Goal: Information Seeking & Learning: Learn about a topic

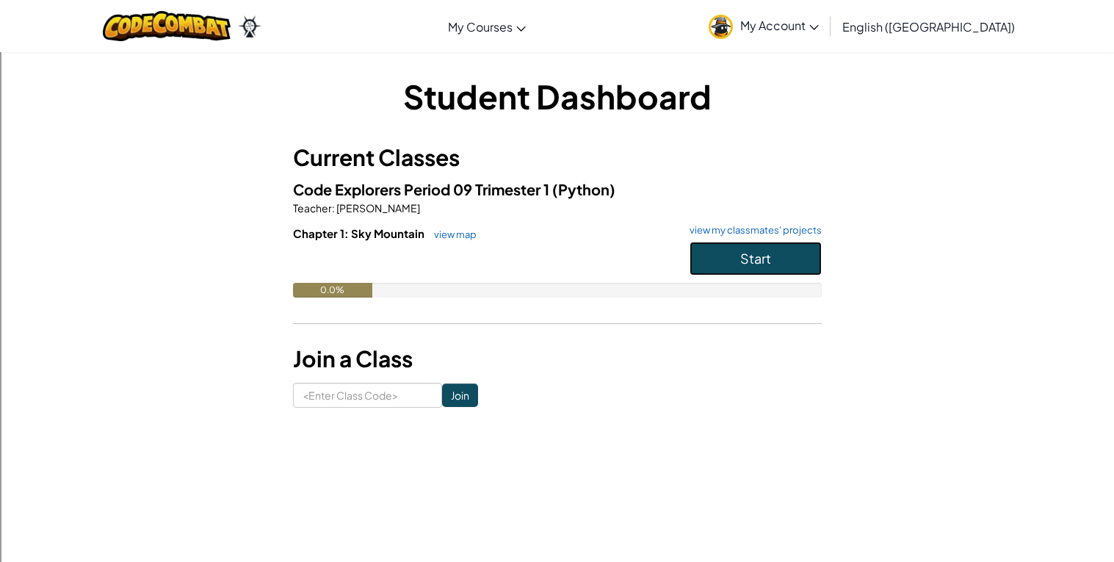
click at [728, 249] on button "Start" at bounding box center [756, 259] width 132 height 34
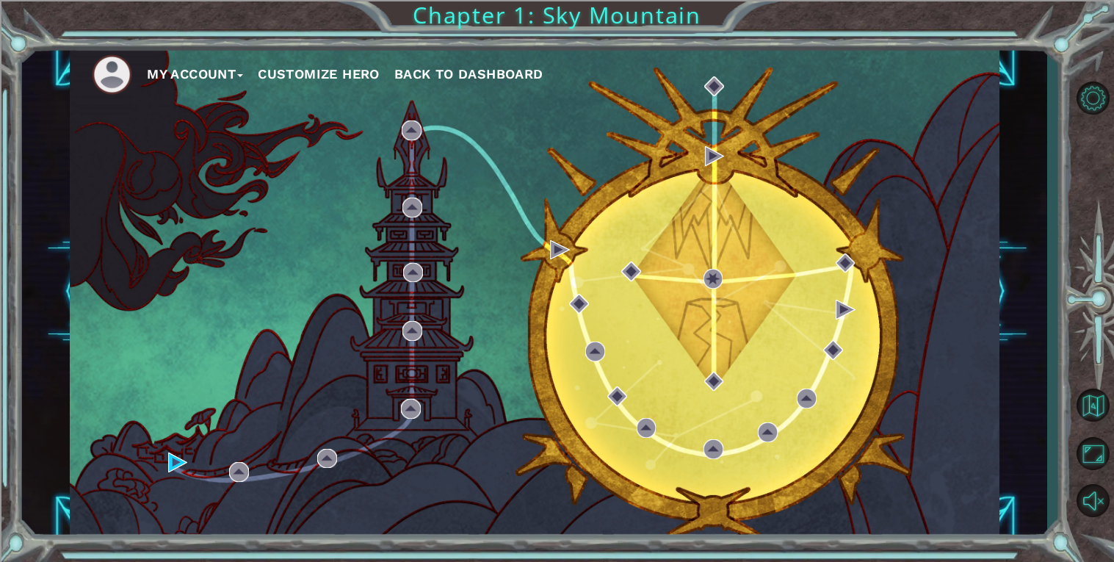
click at [824, 361] on div "My Account Customize Hero Back to Dashboard" at bounding box center [535, 292] width 930 height 491
click at [350, 79] on button "Customize Hero" at bounding box center [319, 74] width 122 height 22
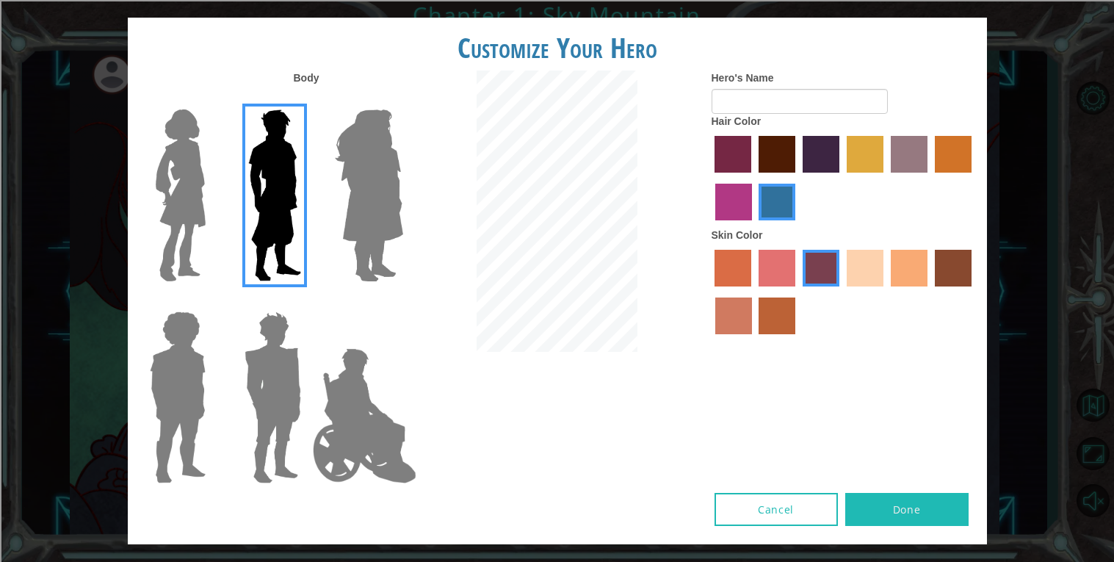
click at [175, 113] on img at bounding box center [181, 196] width 62 height 184
click at [211, 100] on input "Hero Connie" at bounding box center [211, 100] width 0 height 0
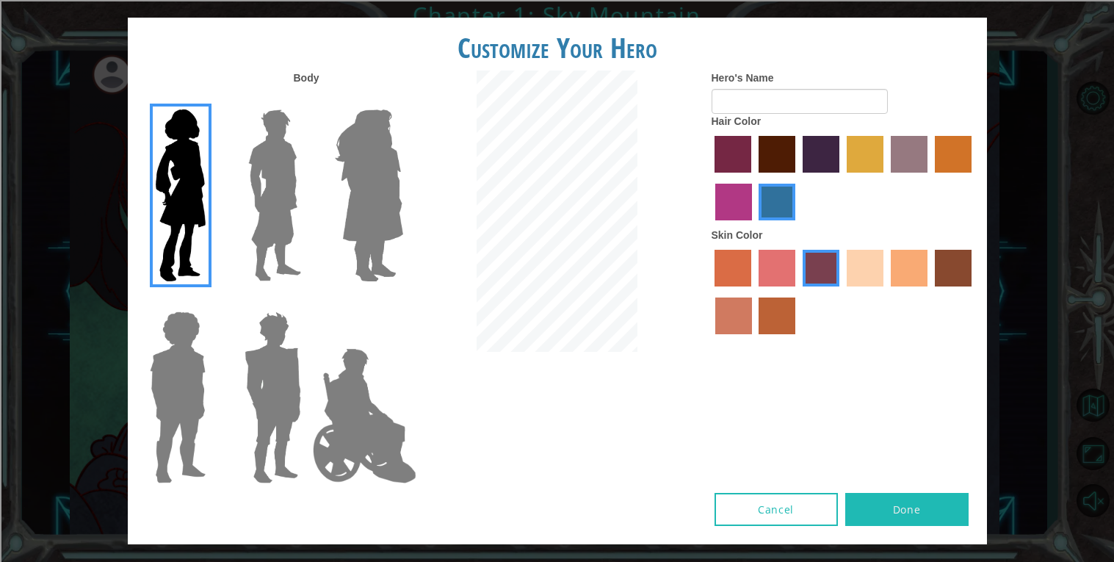
click at [920, 267] on label "tacao skin color" at bounding box center [909, 268] width 37 height 37
click at [886, 292] on input "tacao skin color" at bounding box center [886, 292] width 0 height 0
click at [788, 147] on label "maroon hair color" at bounding box center [777, 154] width 37 height 37
click at [753, 178] on input "maroon hair color" at bounding box center [753, 178] width 0 height 0
click at [372, 209] on img at bounding box center [369, 196] width 80 height 184
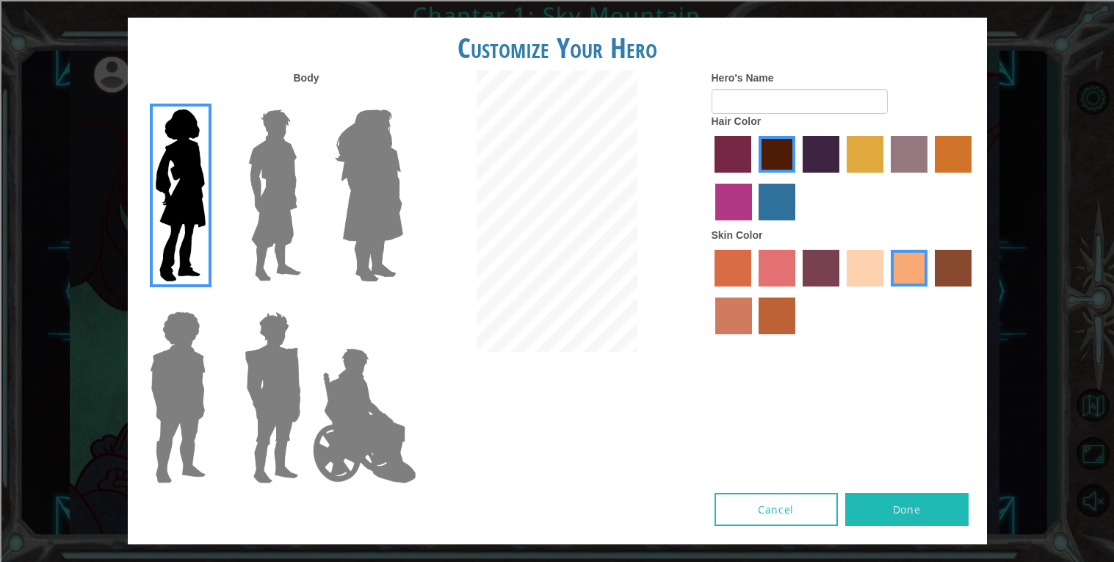
click at [402, 100] on input "Hero Amethyst" at bounding box center [402, 100] width 0 height 0
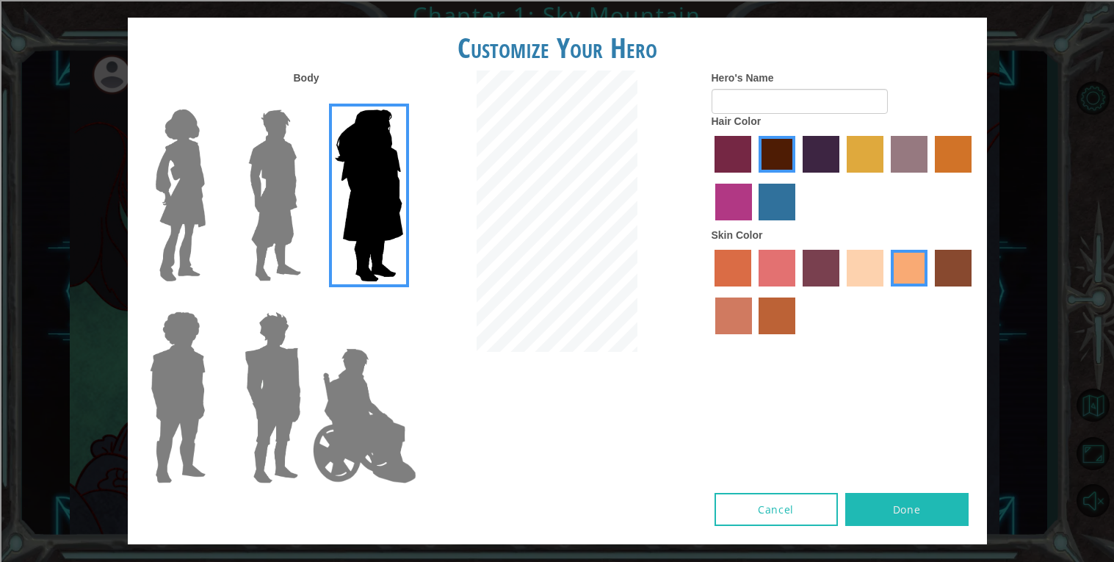
click at [157, 189] on img at bounding box center [181, 196] width 62 height 184
click at [211, 100] on input "Hero Connie" at bounding box center [211, 100] width 0 height 0
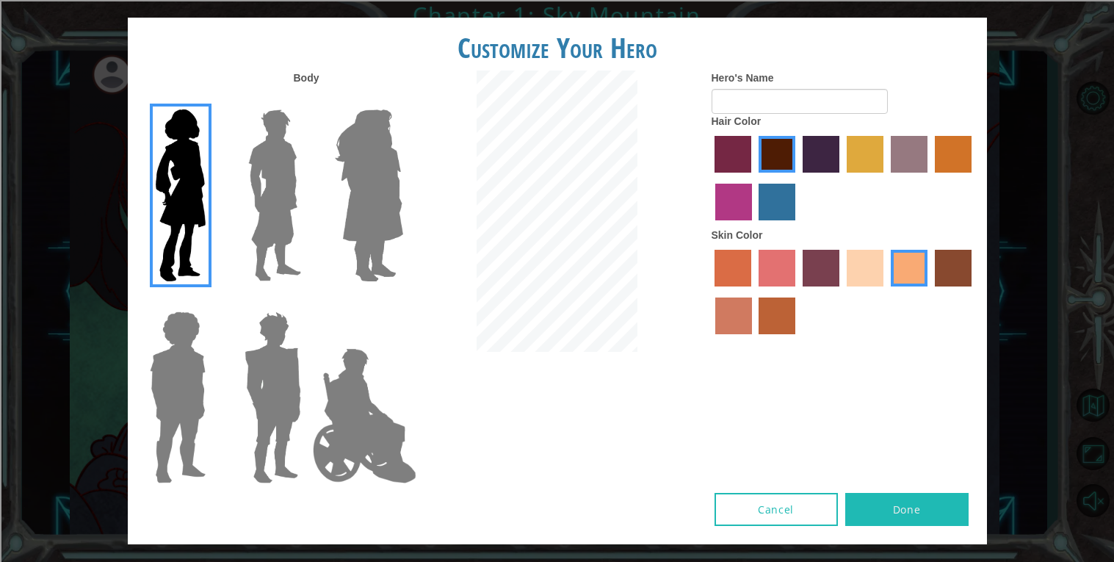
click at [940, 500] on button "Done" at bounding box center [906, 509] width 123 height 33
type input "[PERSON_NAME]"
click at [959, 502] on button "Done" at bounding box center [906, 509] width 123 height 33
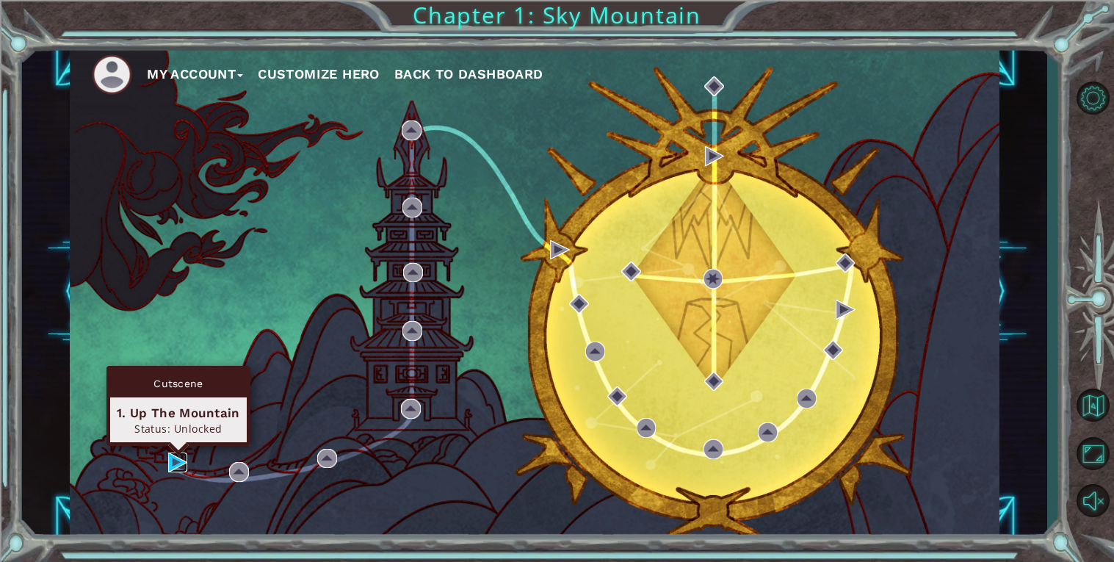
click at [168, 460] on img at bounding box center [178, 462] width 20 height 20
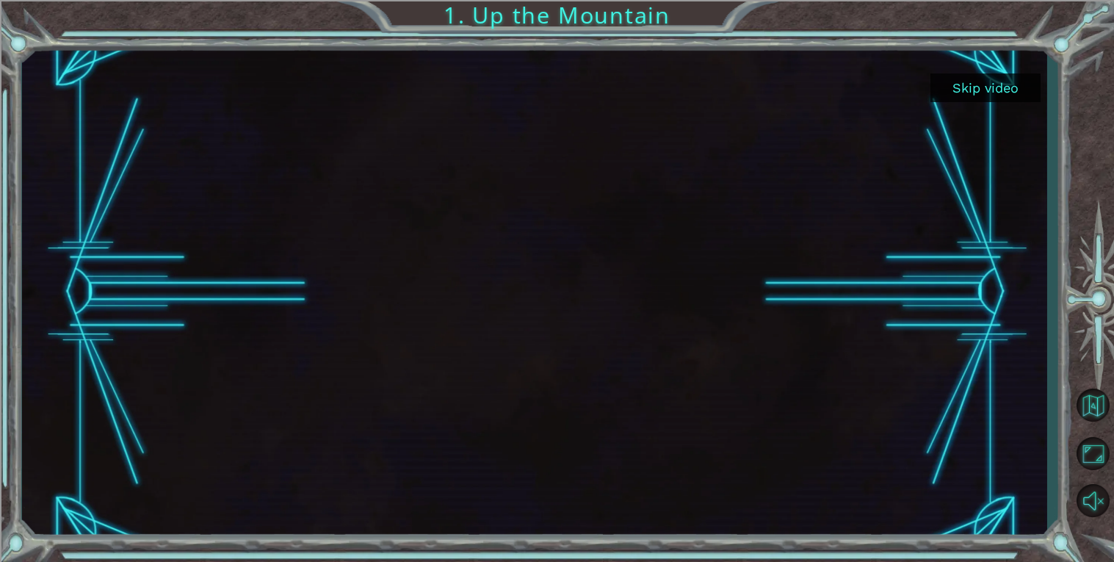
click at [1011, 73] on button "Skip video" at bounding box center [985, 87] width 110 height 29
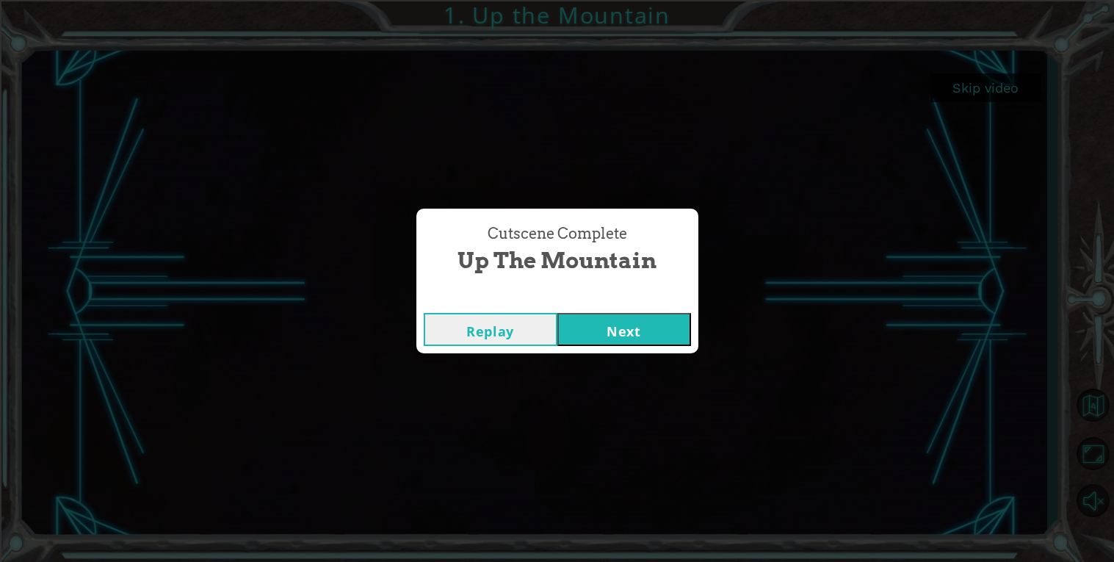
click at [678, 325] on button "Next" at bounding box center [624, 329] width 134 height 33
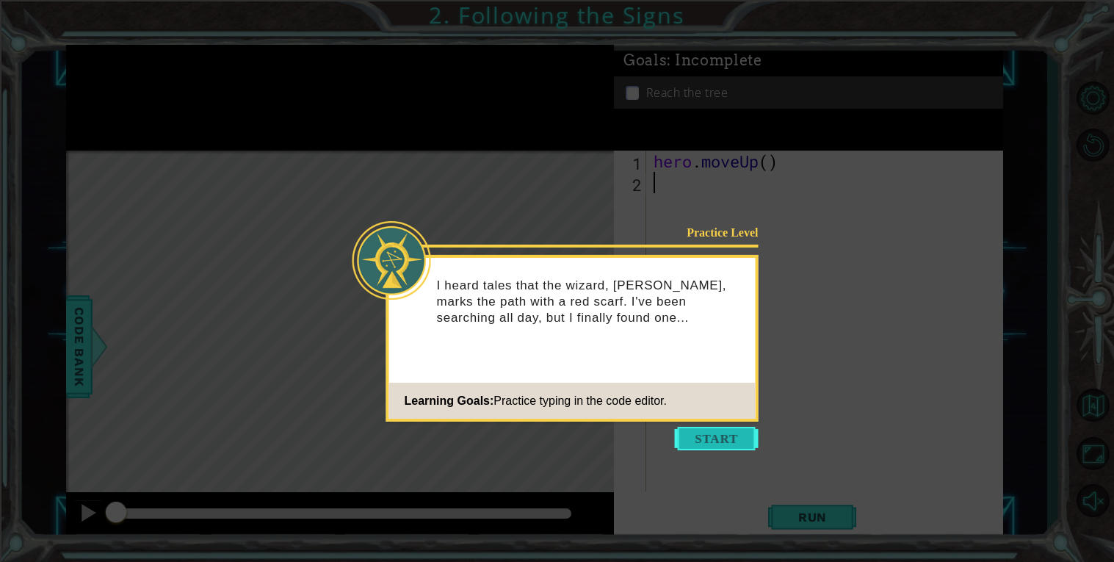
click at [709, 438] on button "Start" at bounding box center [717, 438] width 84 height 23
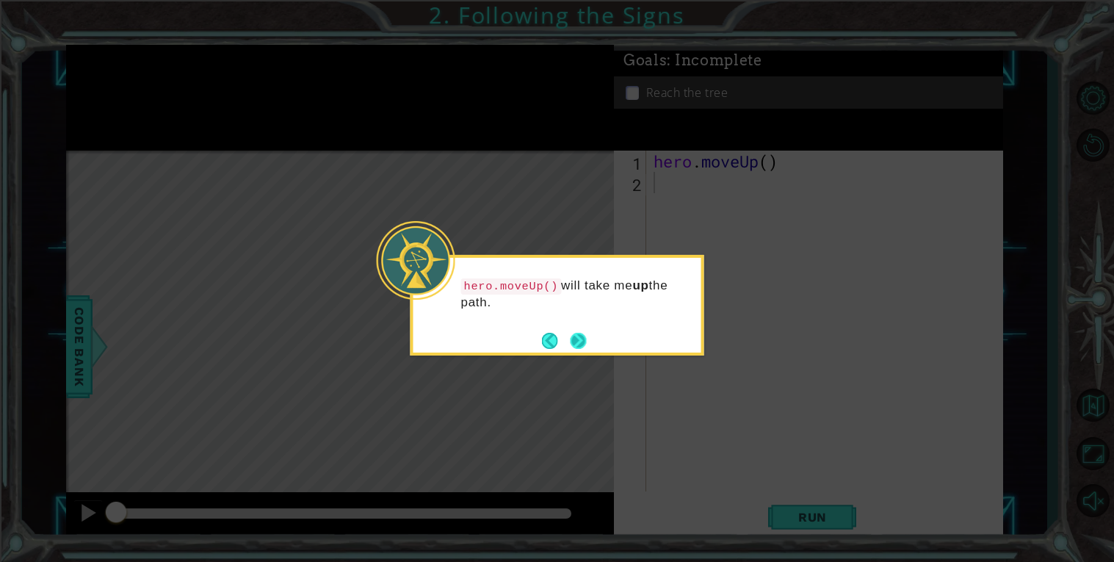
click at [578, 339] on button "Next" at bounding box center [578, 340] width 23 height 23
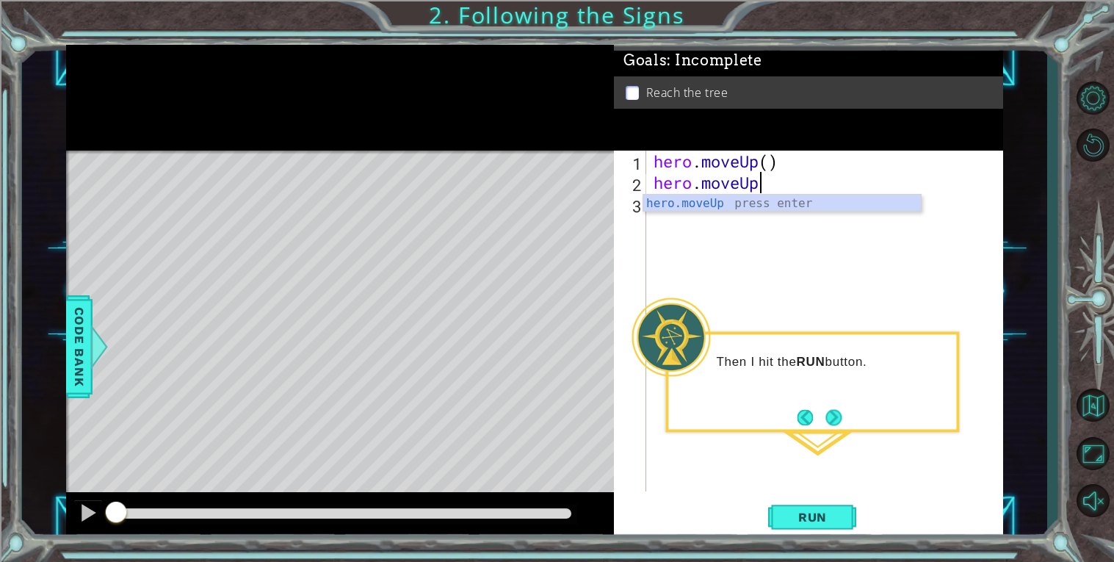
scroll to position [0, 4]
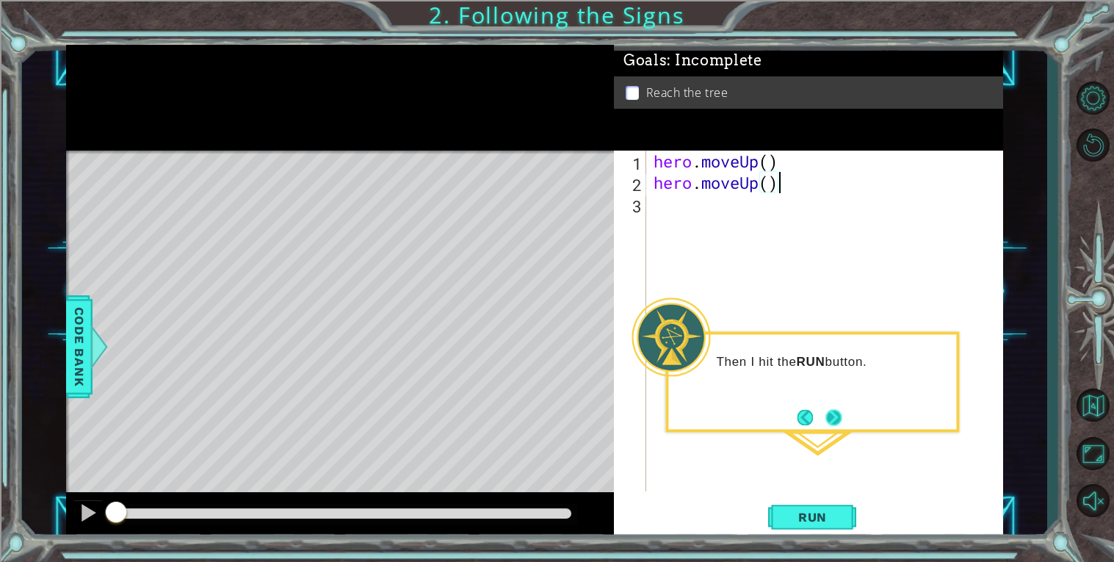
type textarea "hero.moveUp()"
click at [828, 416] on button "Next" at bounding box center [833, 417] width 27 height 27
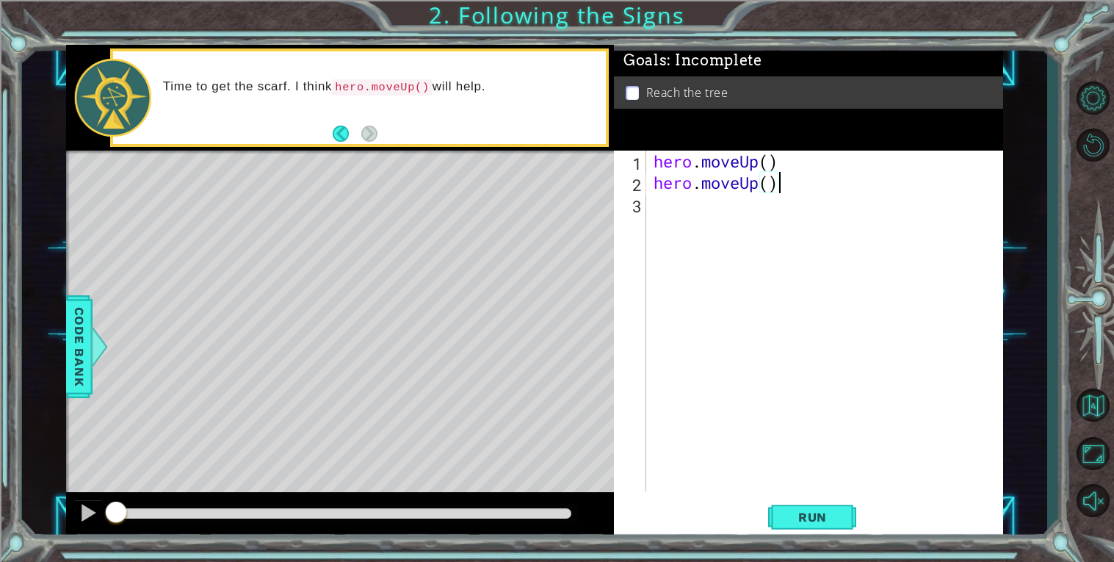
click at [752, 208] on div "hero . moveUp ( ) hero . moveUp ( )" at bounding box center [829, 342] width 356 height 383
click at [803, 524] on span "Run" at bounding box center [813, 517] width 58 height 15
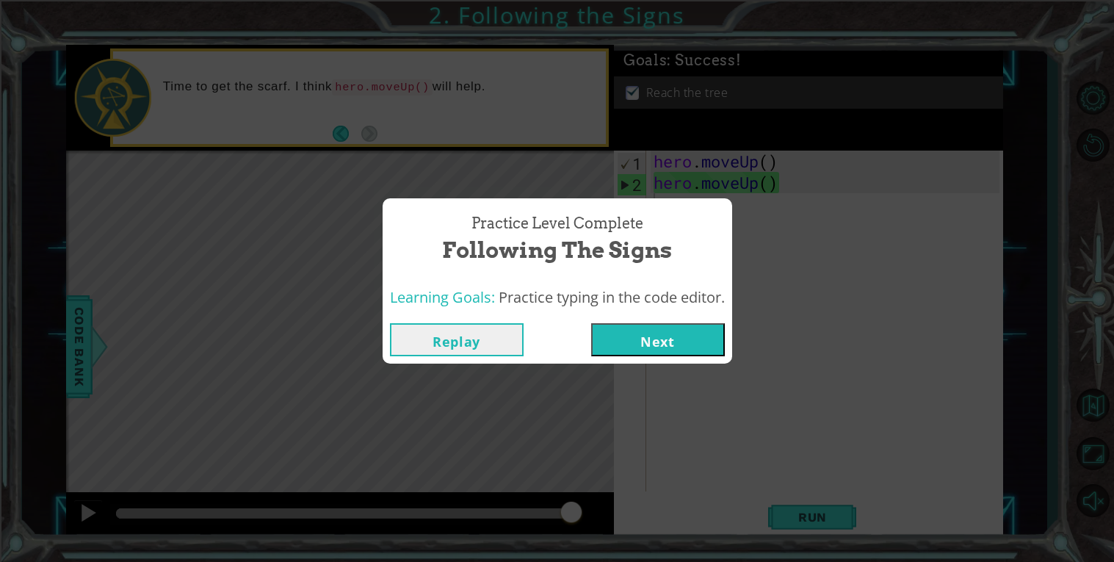
click at [654, 336] on button "Next" at bounding box center [658, 339] width 134 height 33
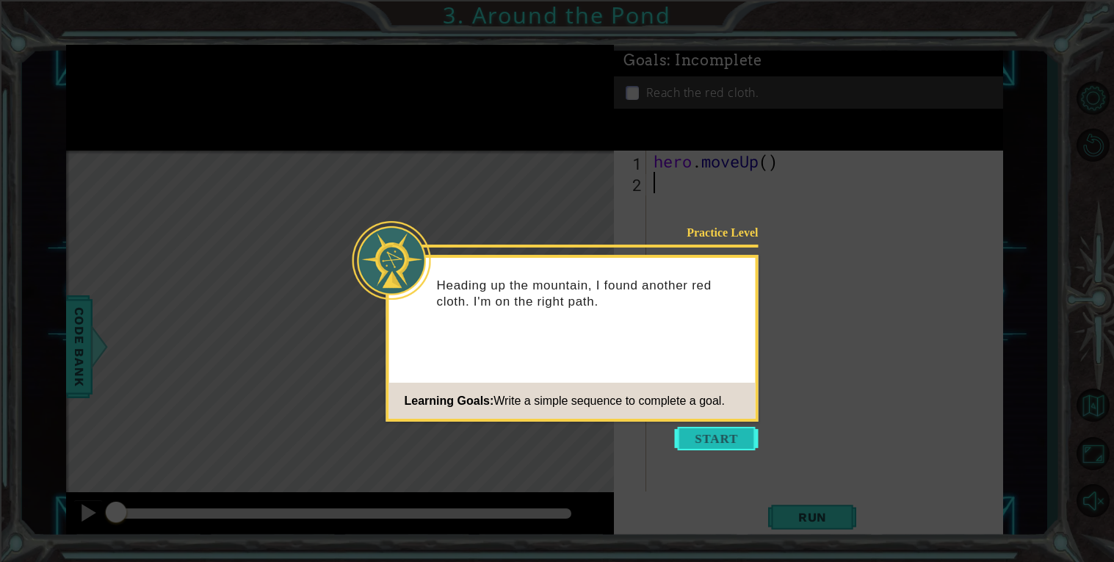
click at [723, 430] on button "Start" at bounding box center [717, 438] width 84 height 23
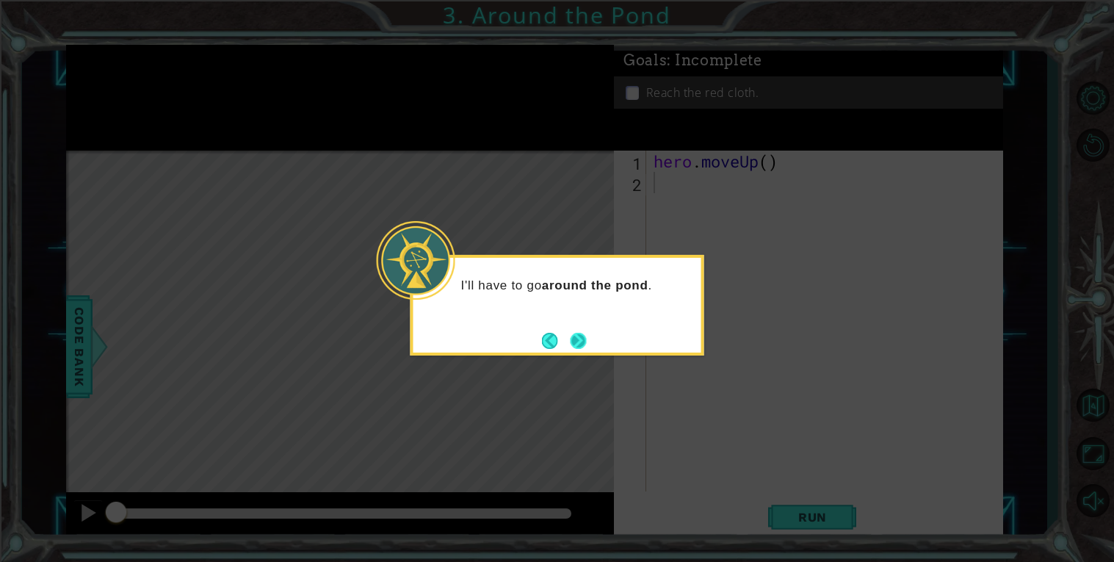
click at [579, 339] on button "Next" at bounding box center [578, 340] width 17 height 17
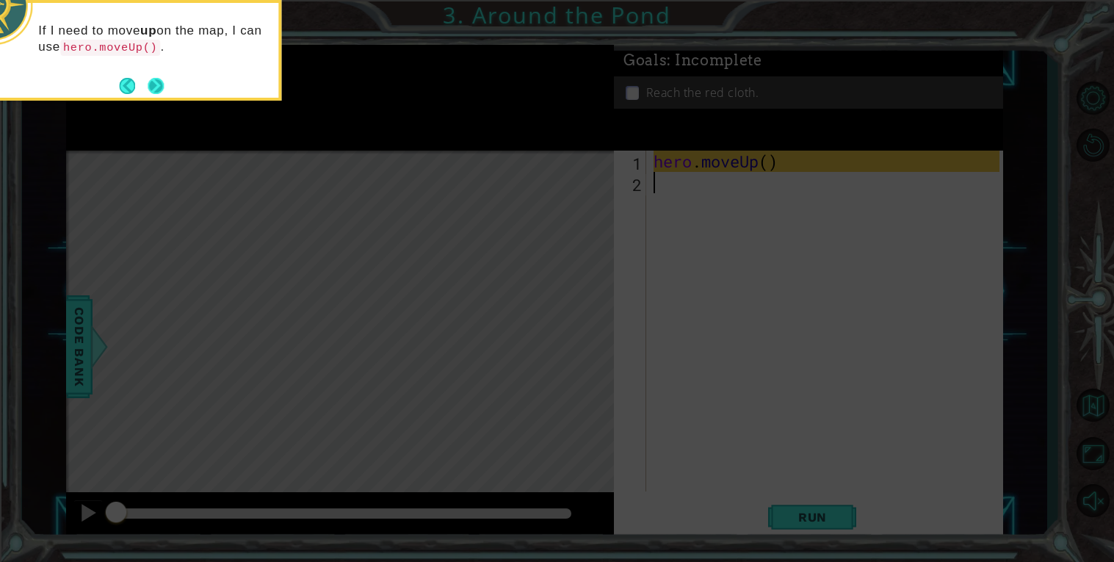
click at [151, 81] on button "Next" at bounding box center [156, 86] width 16 height 16
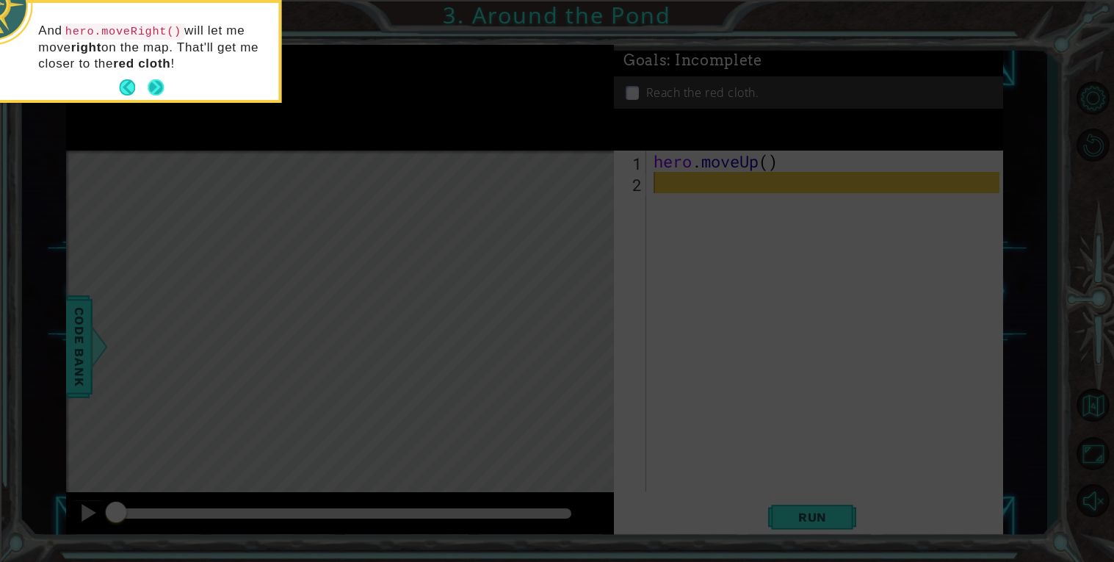
click at [160, 82] on button "Next" at bounding box center [155, 88] width 26 height 26
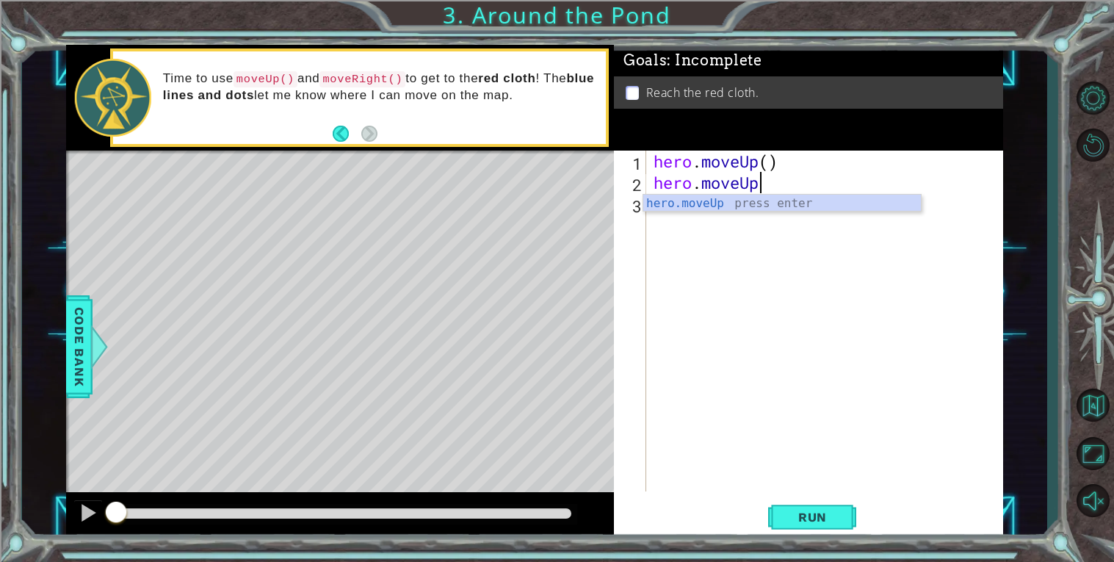
scroll to position [0, 4]
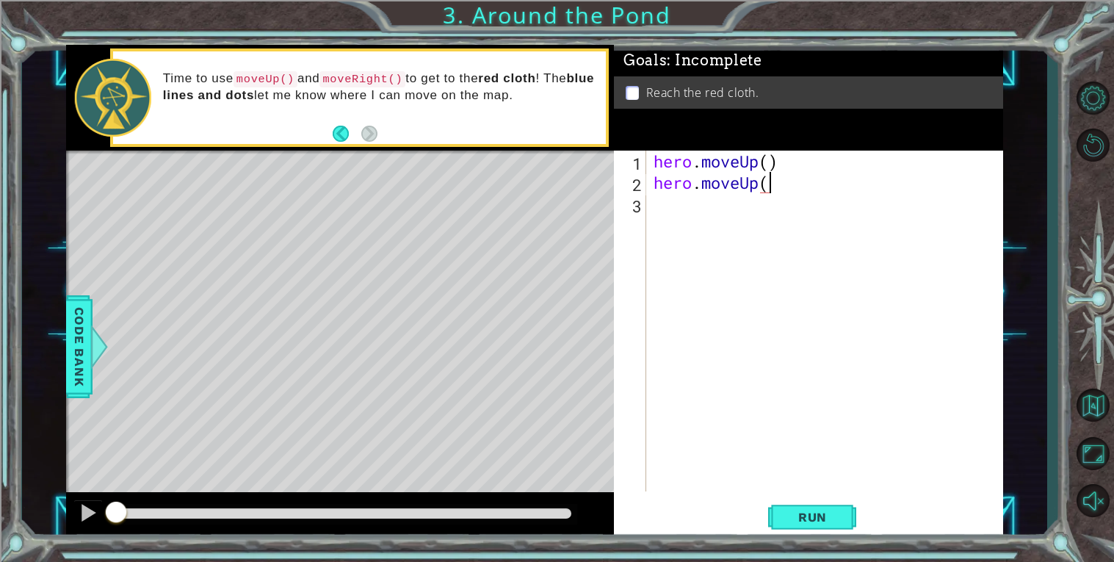
type textarea "hero.moveUp()"
click at [671, 202] on div "hero . moveUp ( ) hero . moveUp ( )" at bounding box center [829, 342] width 356 height 383
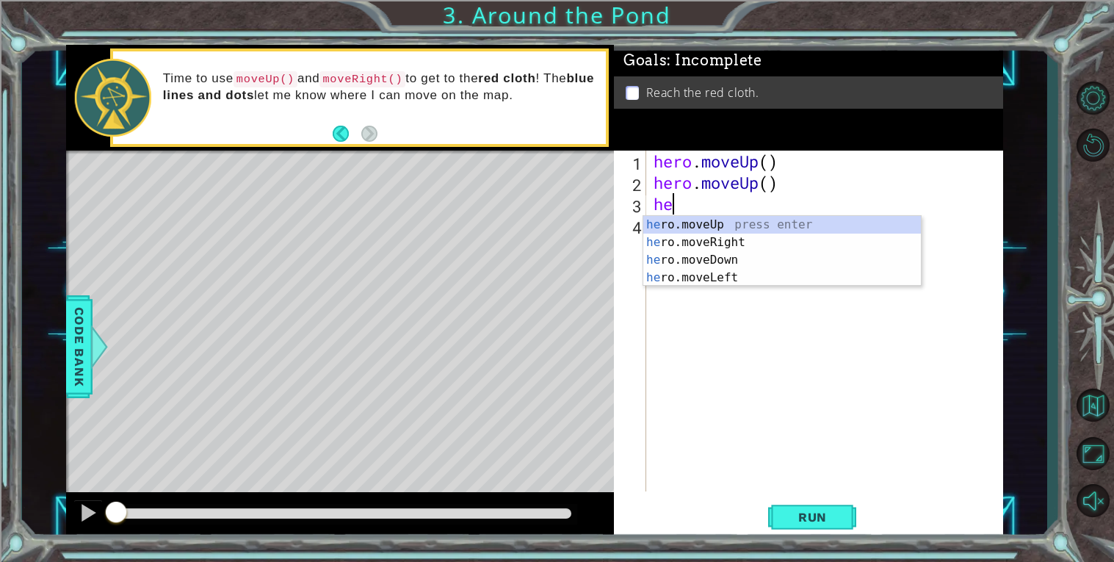
type textarea "her"
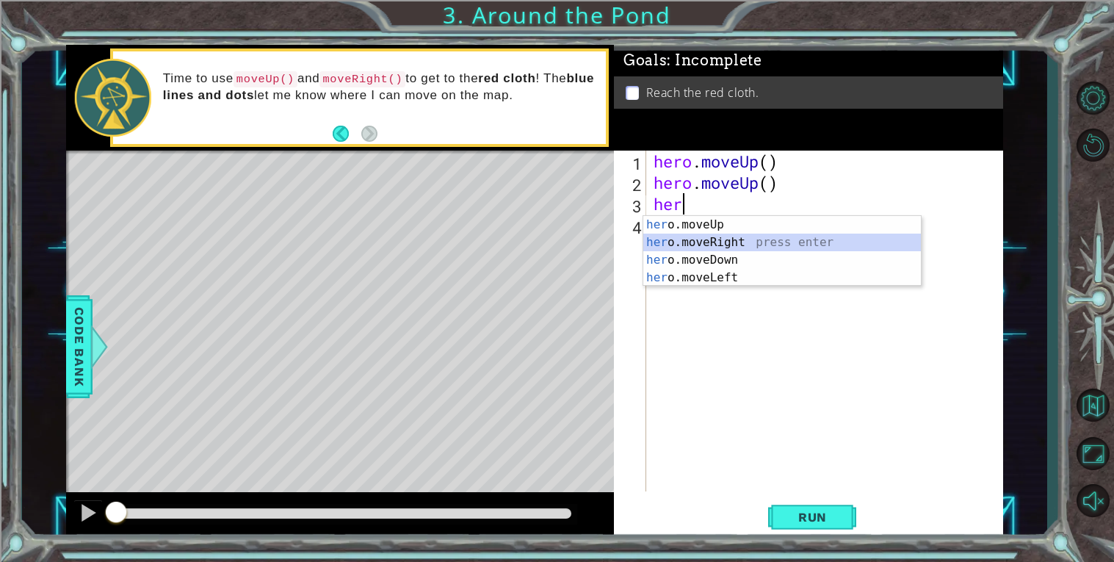
click at [708, 238] on div "her o.moveUp press enter her o.moveRight press enter her o.moveDown press enter…" at bounding box center [782, 269] width 278 height 106
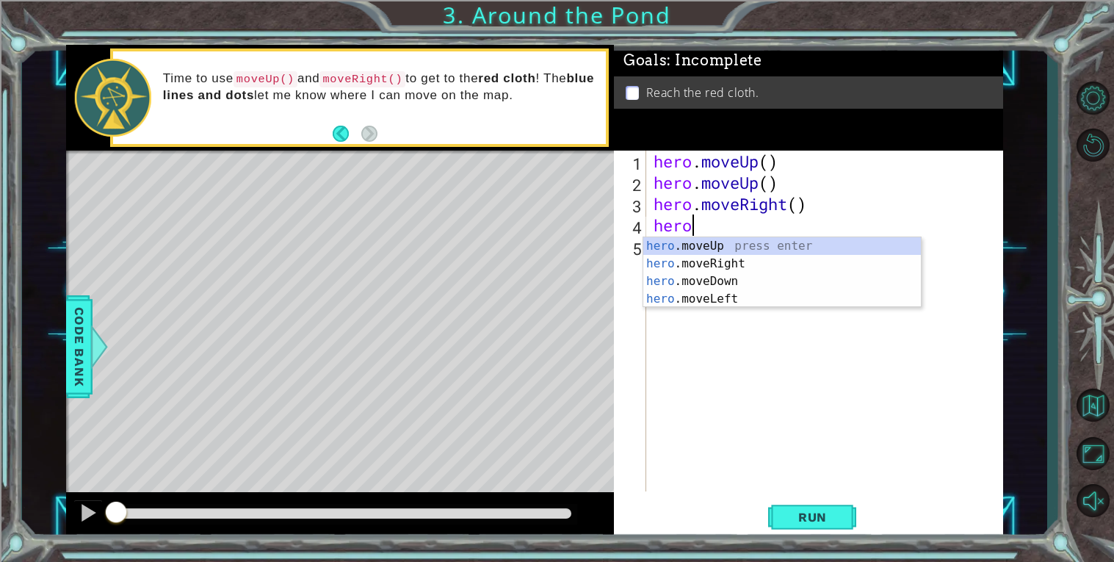
scroll to position [0, 1]
type textarea "hero.move"
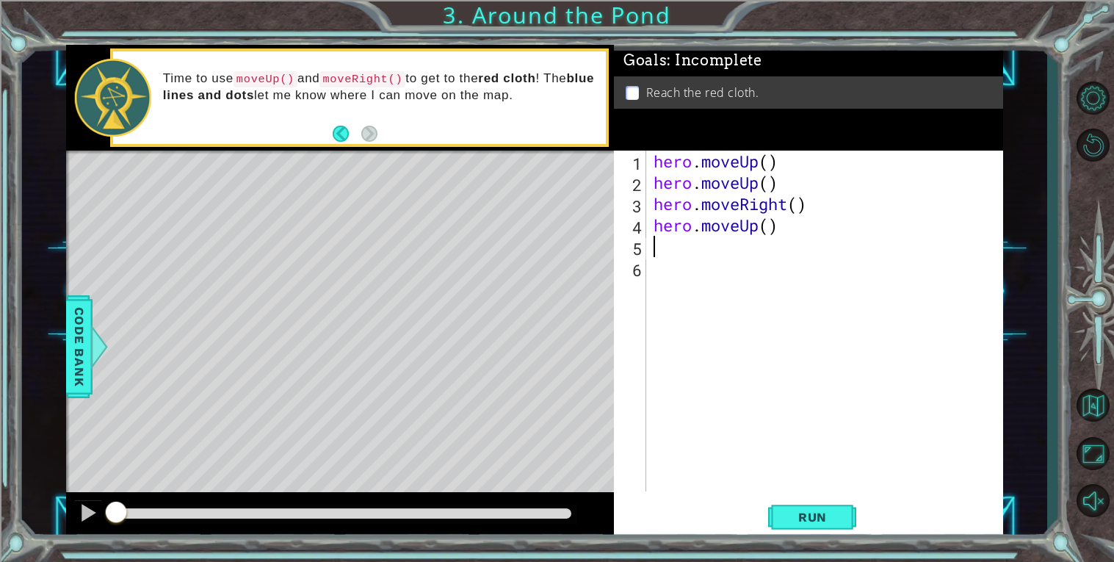
scroll to position [0, 0]
click at [814, 518] on span "Run" at bounding box center [813, 517] width 58 height 15
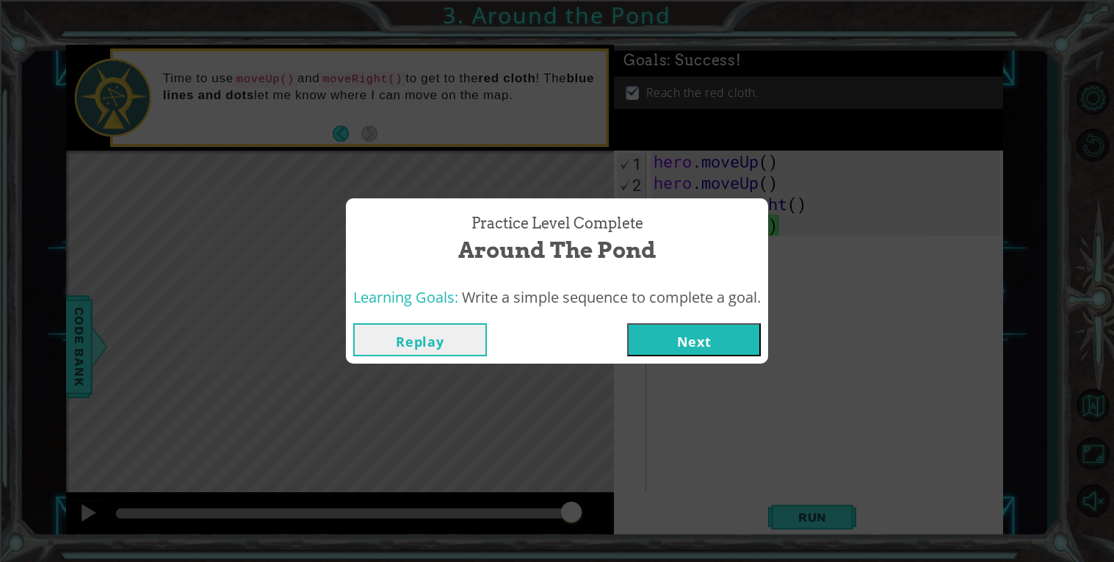
click at [747, 335] on button "Next" at bounding box center [694, 339] width 134 height 33
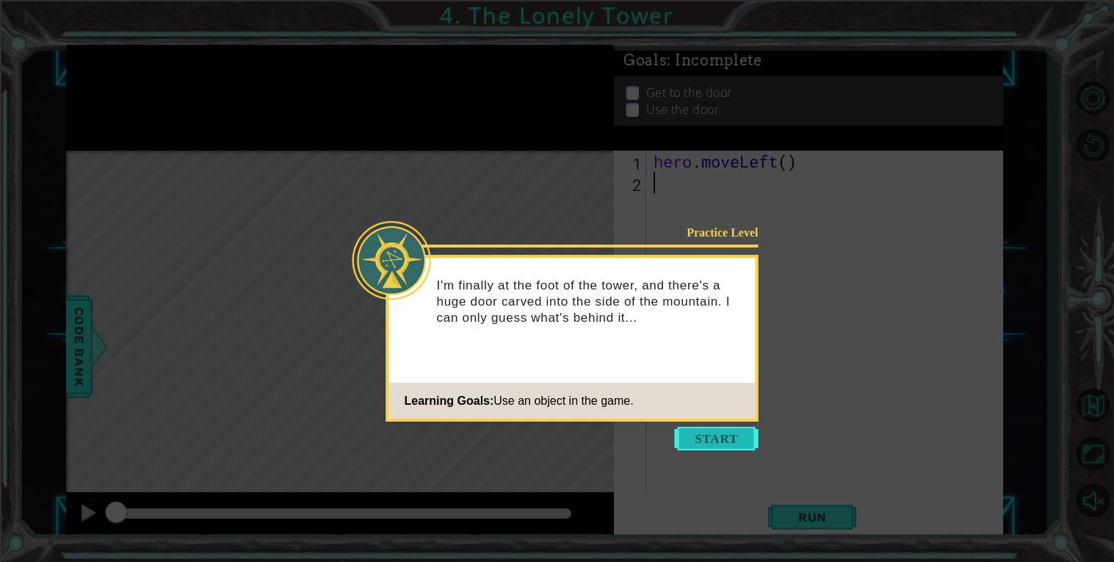
click at [737, 434] on button "Start" at bounding box center [717, 438] width 84 height 23
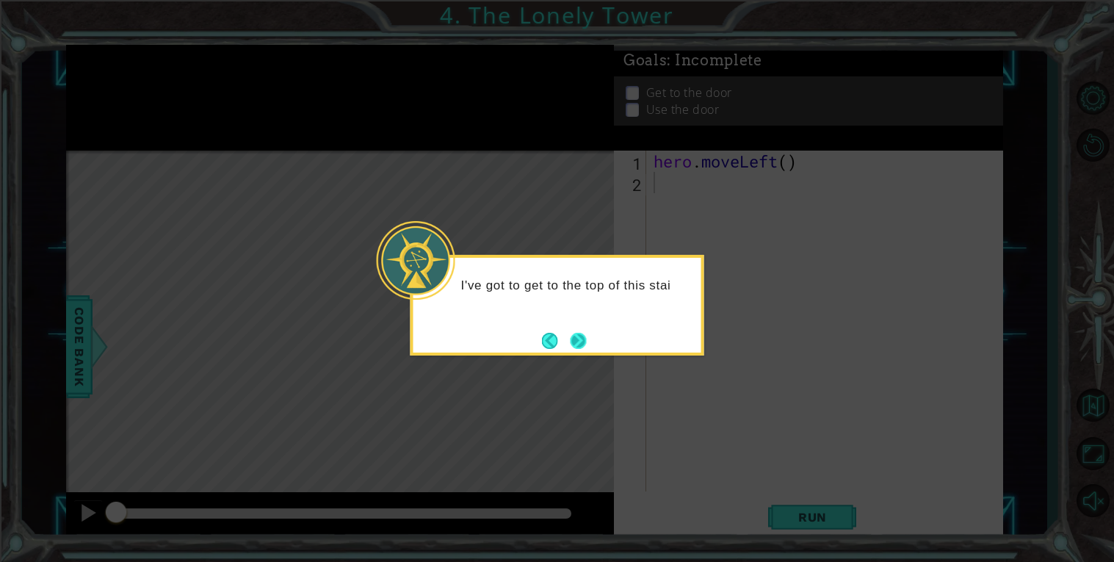
click at [580, 336] on button "Next" at bounding box center [578, 340] width 26 height 26
click at [580, 336] on button "Next" at bounding box center [578, 340] width 18 height 18
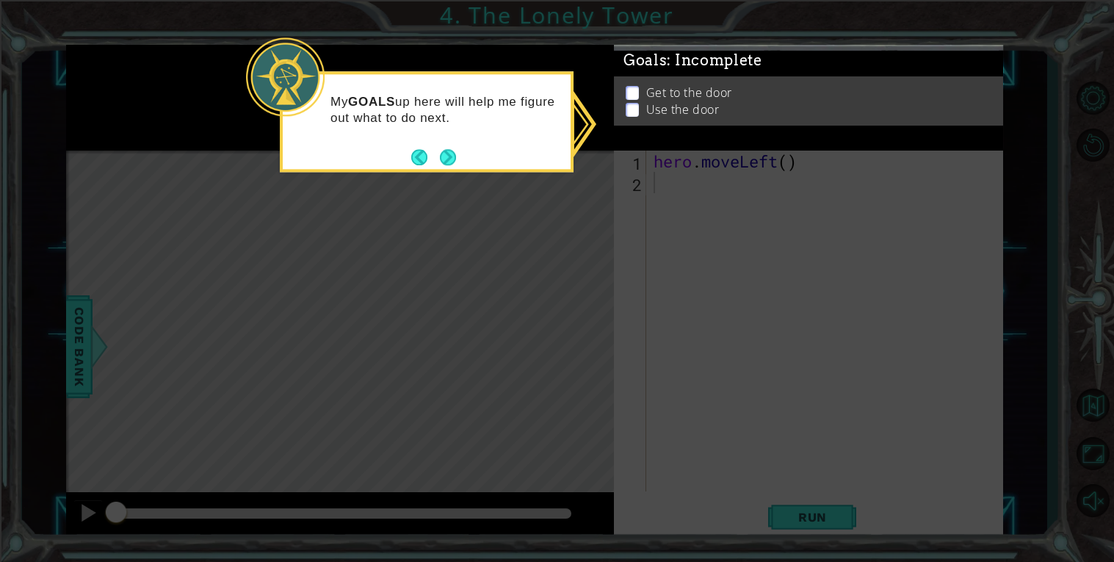
click at [627, 106] on ul "Get to the door Use the door" at bounding box center [809, 101] width 374 height 34
click at [451, 156] on button "Next" at bounding box center [447, 157] width 18 height 18
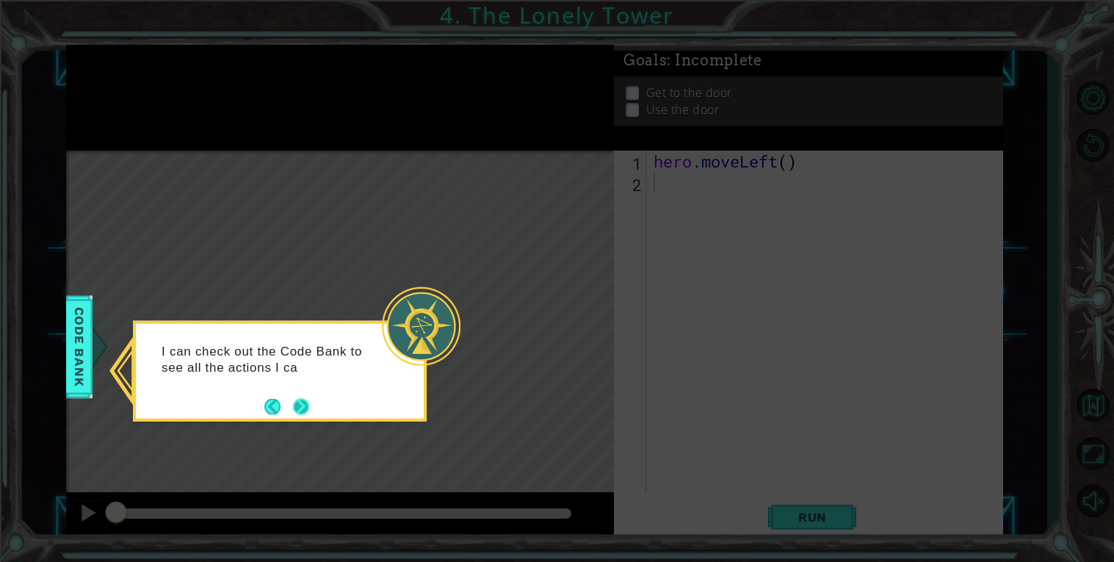
click at [302, 405] on button "Next" at bounding box center [300, 405] width 23 height 23
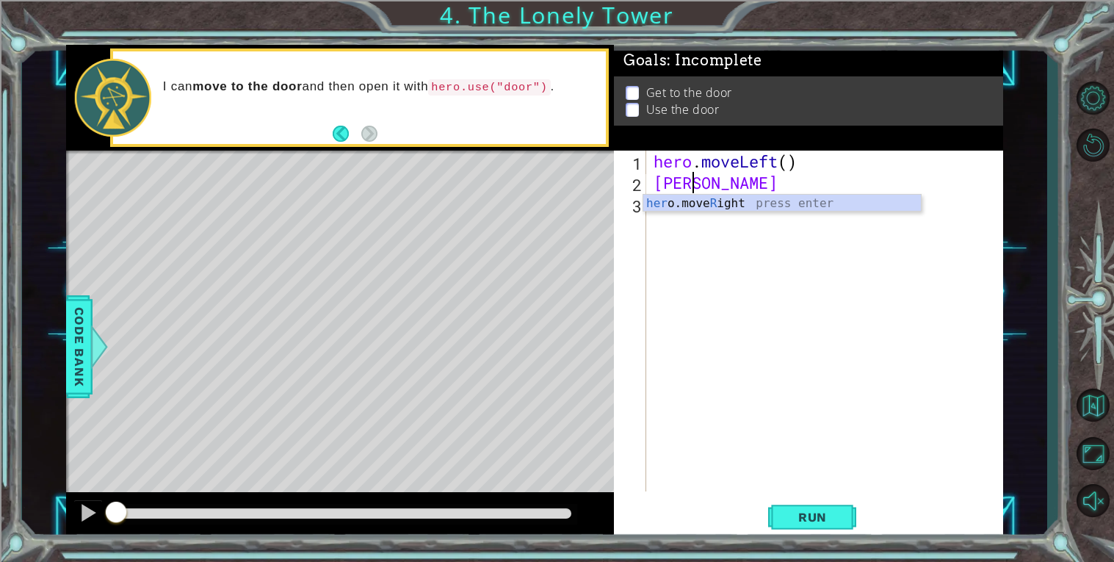
scroll to position [0, 1]
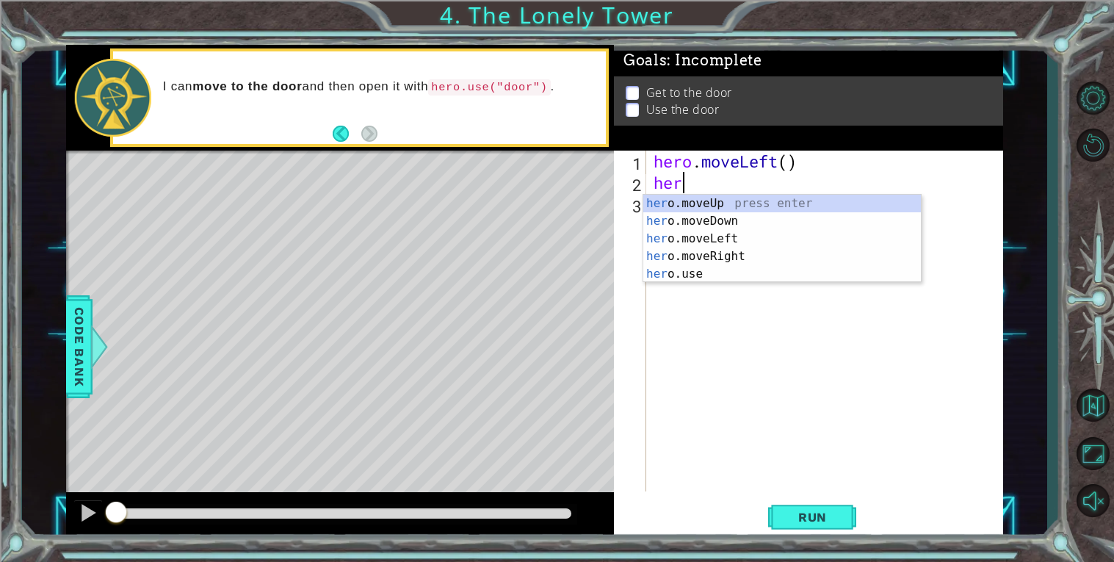
type textarea "hero"
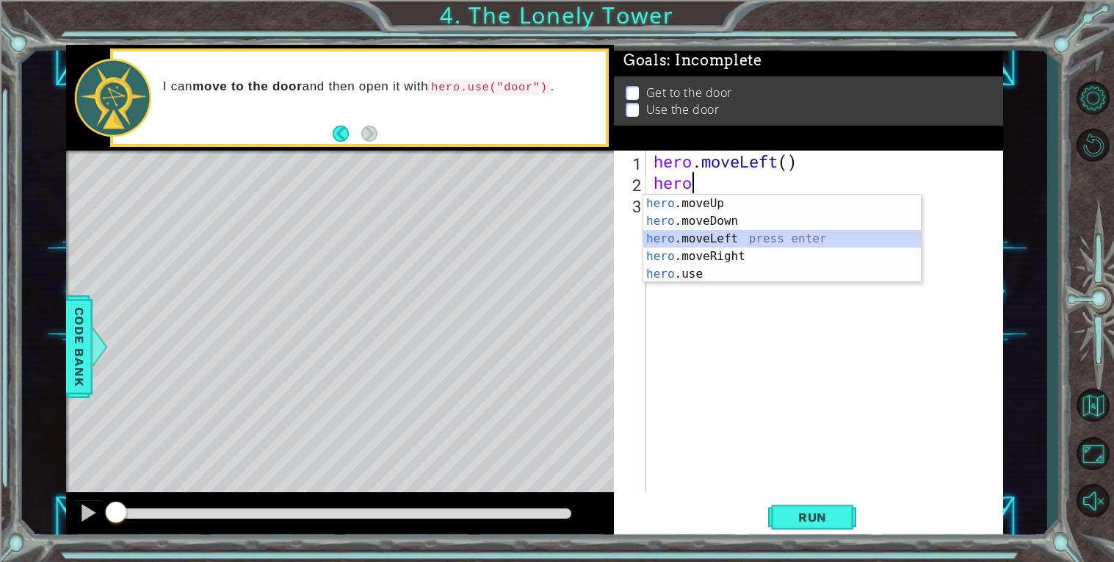
click at [775, 235] on div "hero .moveUp press enter hero .moveDown press enter hero .moveLeft press enter …" at bounding box center [782, 256] width 278 height 123
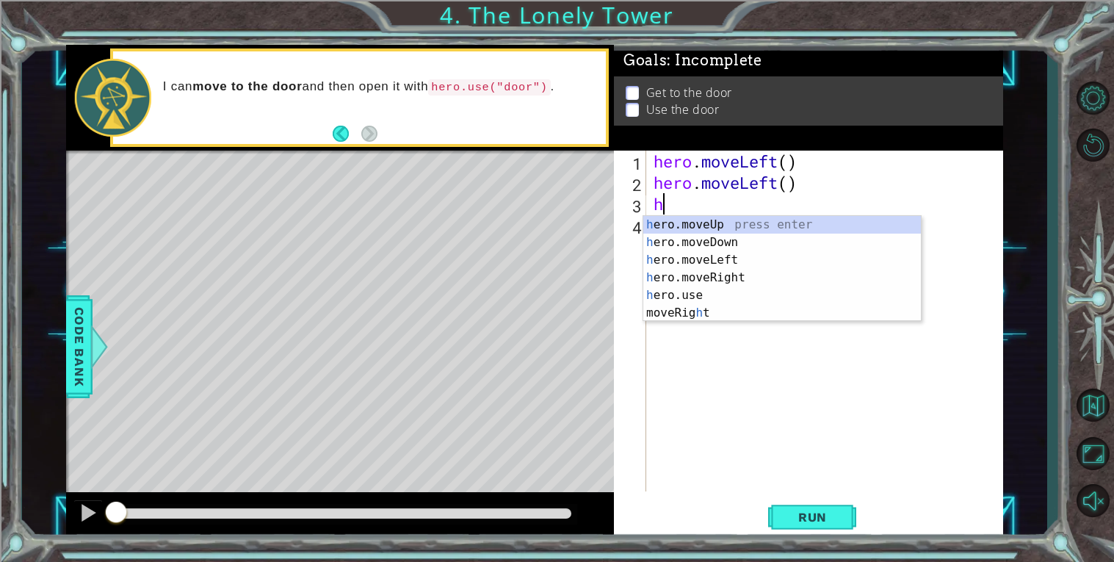
type textarea "hero"
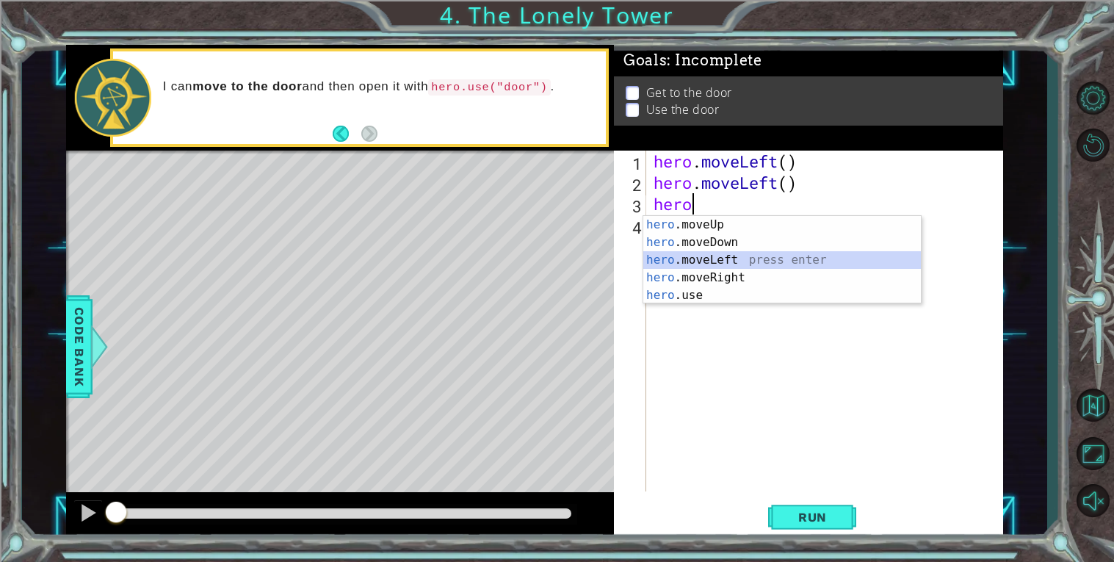
click at [737, 255] on div "hero .moveUp press enter hero .moveDown press enter hero .moveLeft press enter …" at bounding box center [782, 277] width 278 height 123
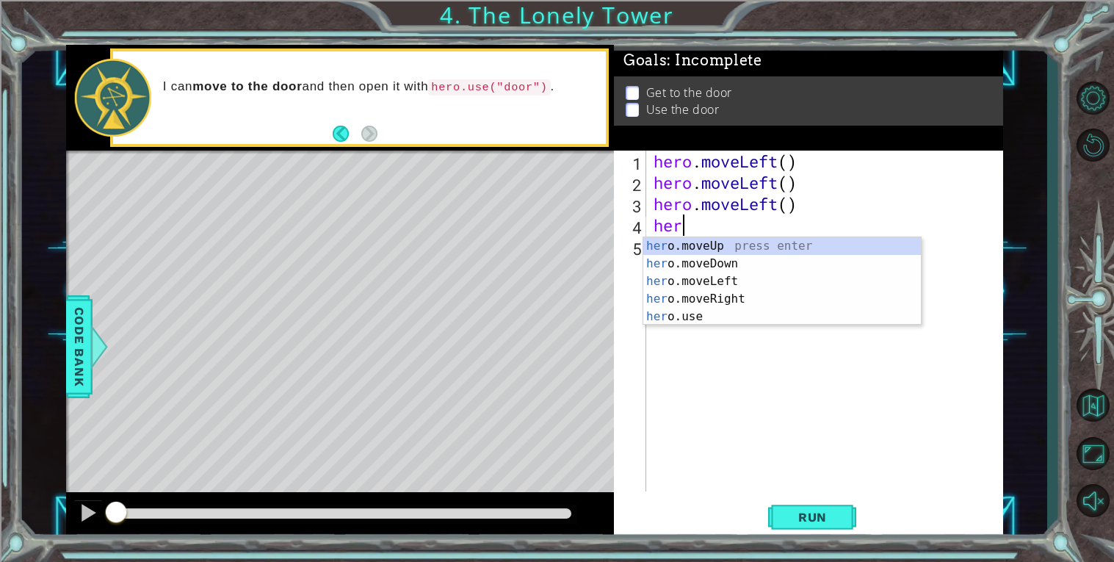
type textarea "hero"
click at [741, 242] on div "hero .moveUp press enter hero .moveDown press enter hero .moveLeft press enter …" at bounding box center [782, 298] width 278 height 123
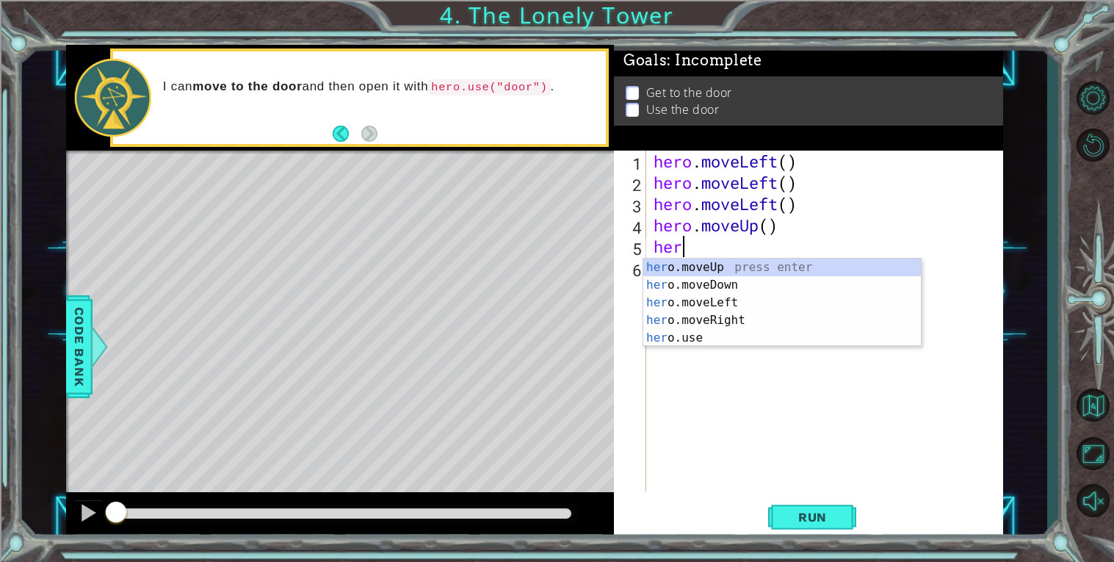
type textarea "hero"
click at [755, 262] on div "hero .moveUp press enter hero .moveDown press enter hero .moveLeft press enter …" at bounding box center [782, 319] width 278 height 123
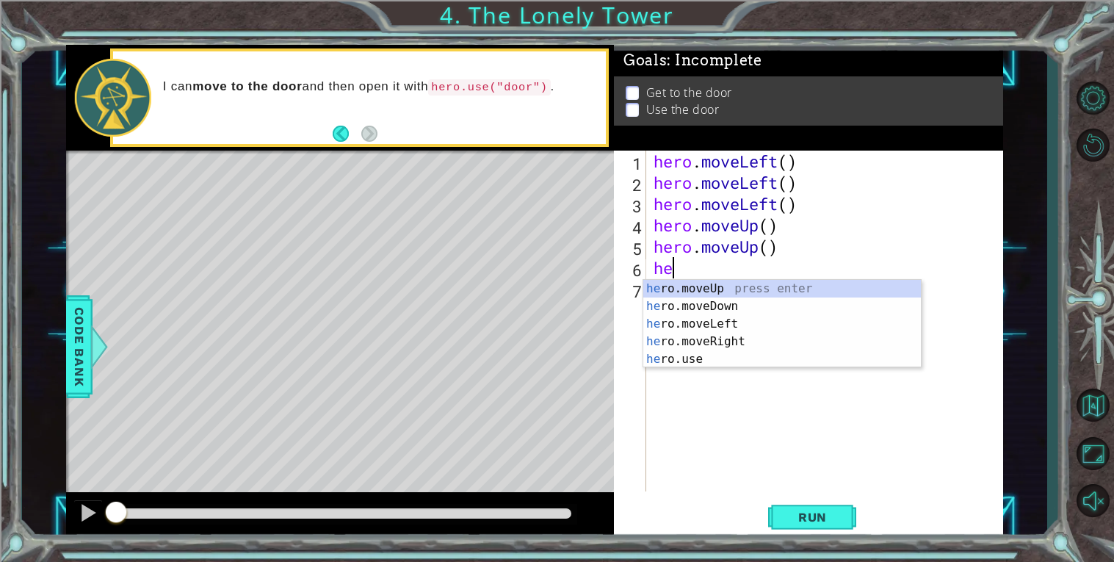
type textarea "hero"
click at [771, 336] on div "hero .moveUp press enter hero .moveDown press enter hero .moveLeft press enter …" at bounding box center [782, 341] width 278 height 123
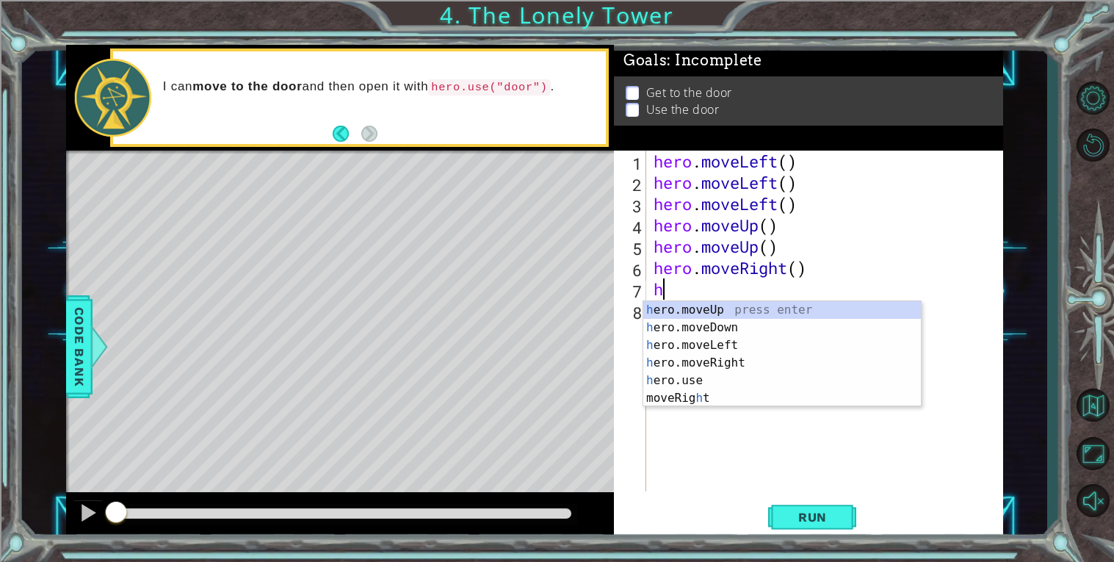
type textarea "hero"
click at [797, 358] on div "hero .moveUp press enter hero .moveDown press enter hero .moveLeft press enter …" at bounding box center [782, 362] width 278 height 123
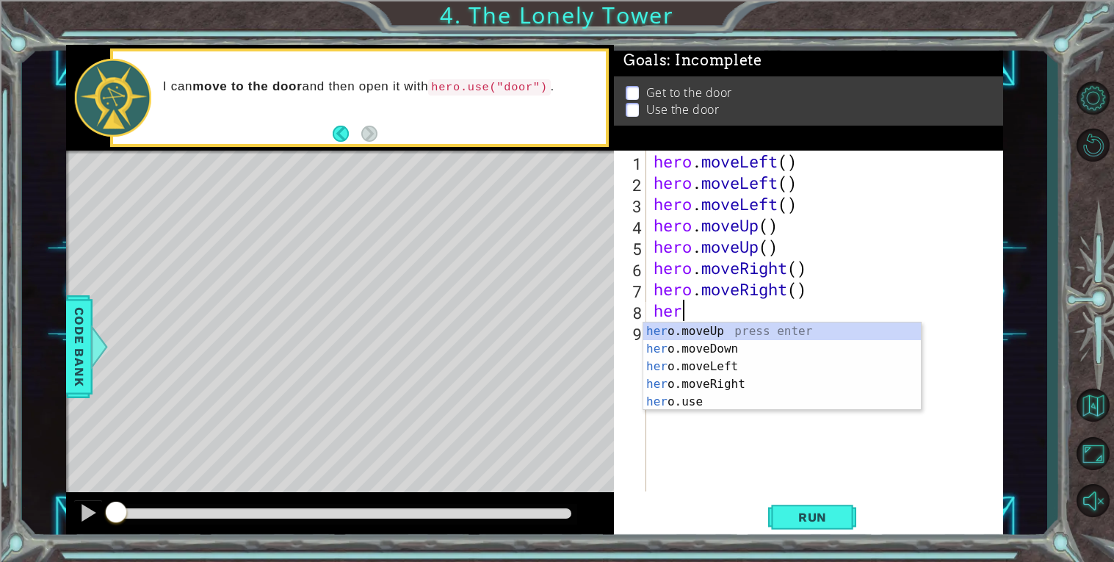
type textarea "hero"
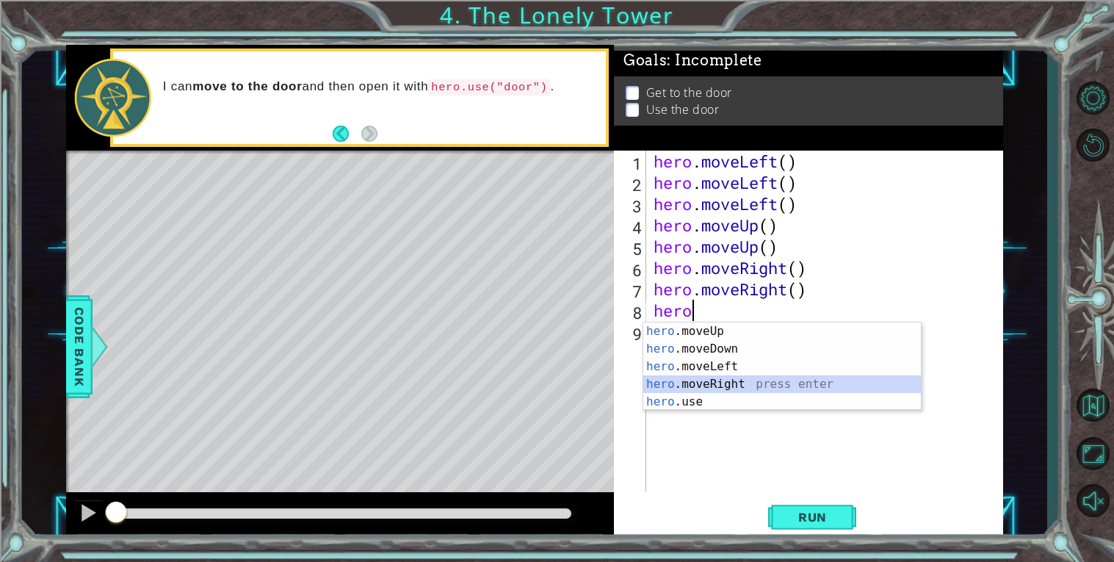
click at [834, 378] on div "hero .moveUp press enter hero .moveDown press enter hero .moveLeft press enter …" at bounding box center [782, 383] width 278 height 123
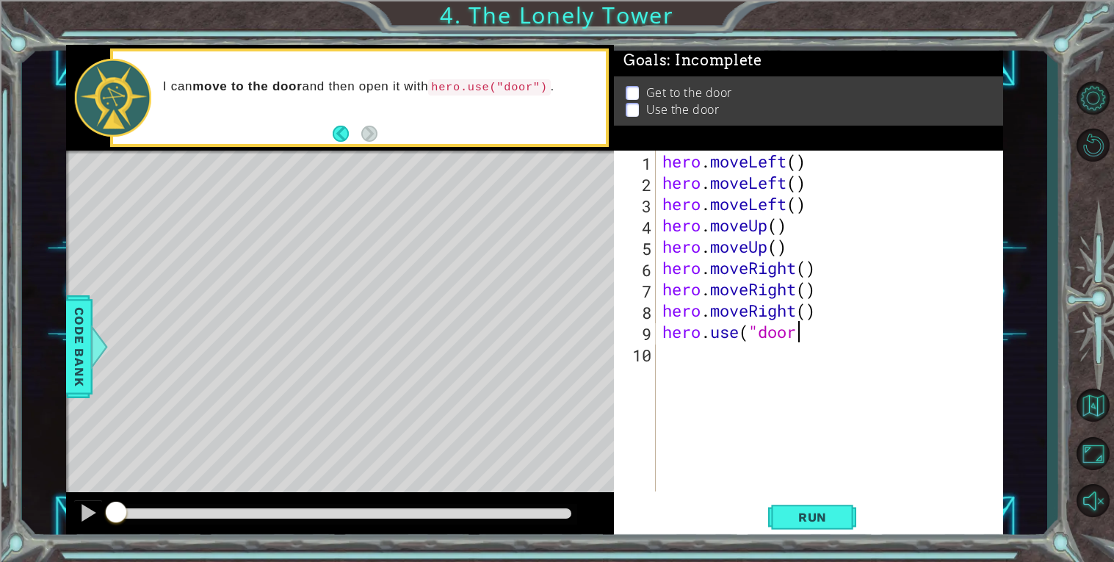
scroll to position [0, 5]
click at [838, 504] on button "Run" at bounding box center [812, 516] width 88 height 39
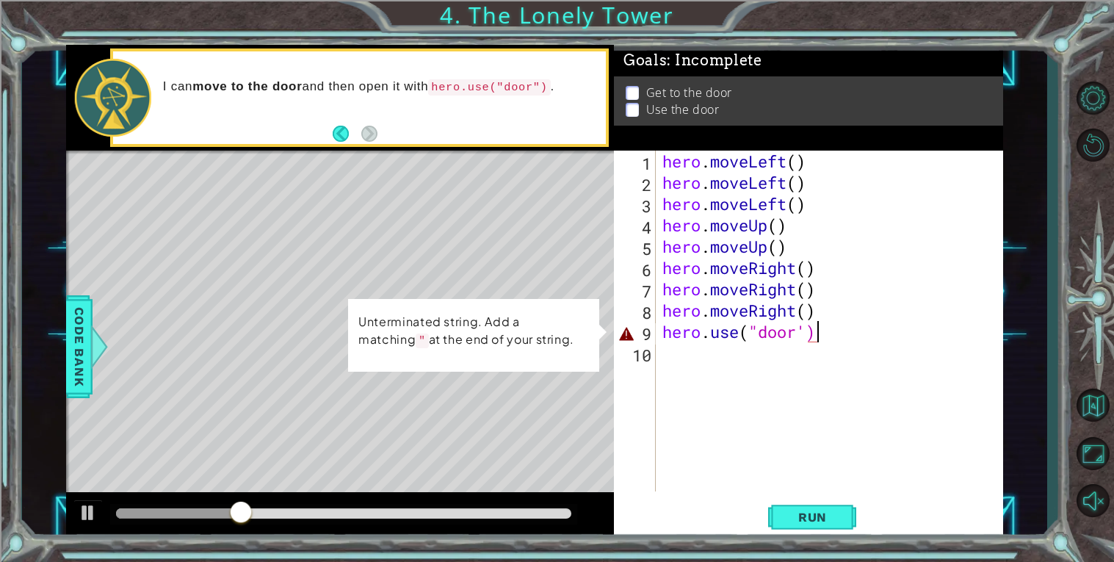
click at [808, 336] on div "hero . moveLeft ( ) hero . moveLeft ( ) hero . moveLeft ( ) hero . moveUp ( ) h…" at bounding box center [832, 342] width 347 height 383
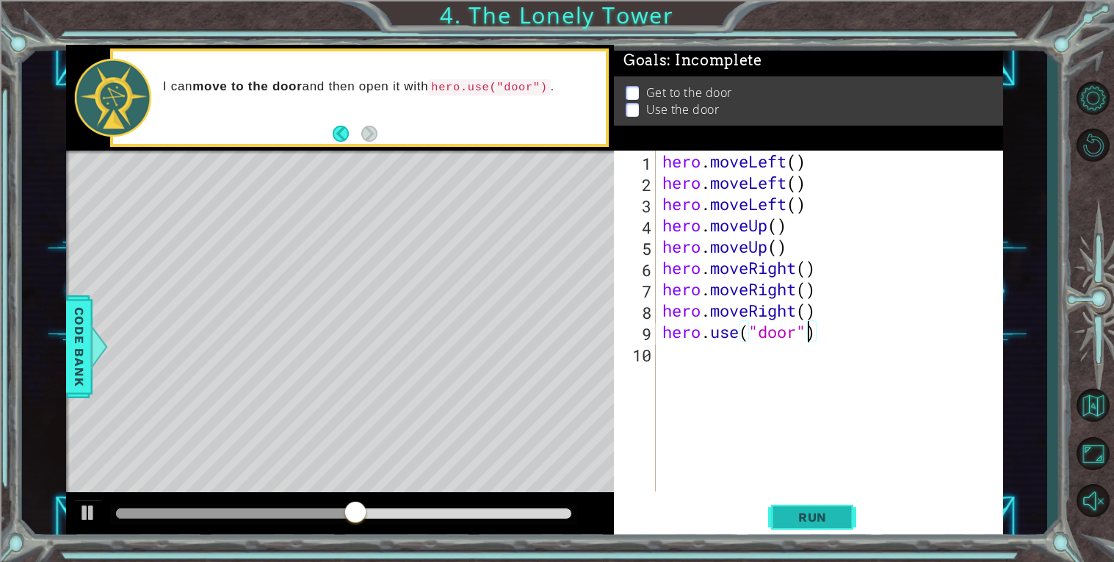
type textarea "hero.use("door")"
click at [841, 513] on span "Run" at bounding box center [813, 517] width 58 height 15
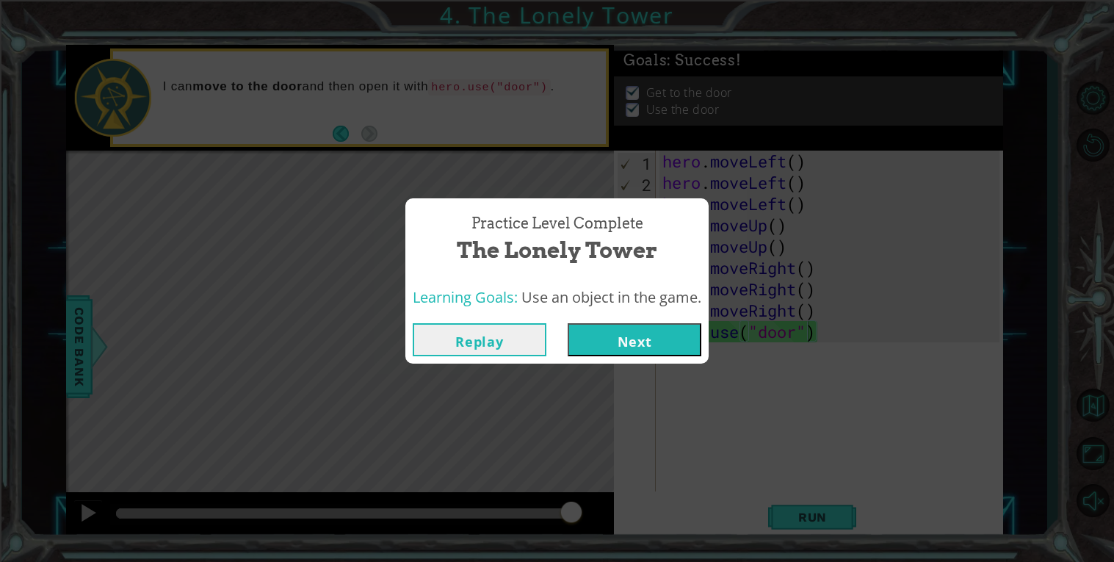
click at [676, 342] on button "Next" at bounding box center [635, 339] width 134 height 33
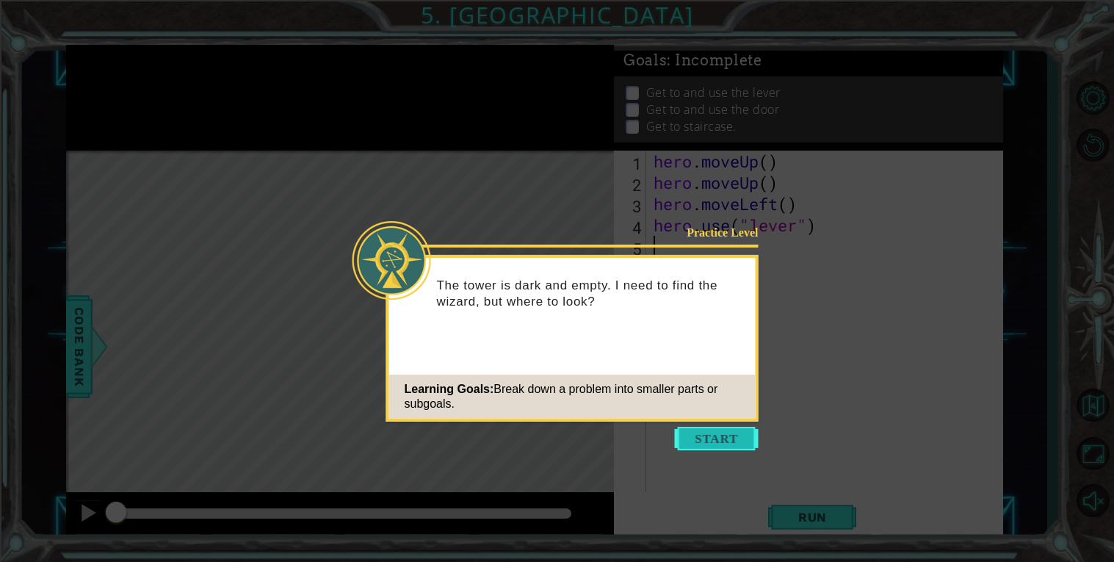
click at [726, 450] on button "Start" at bounding box center [717, 438] width 84 height 23
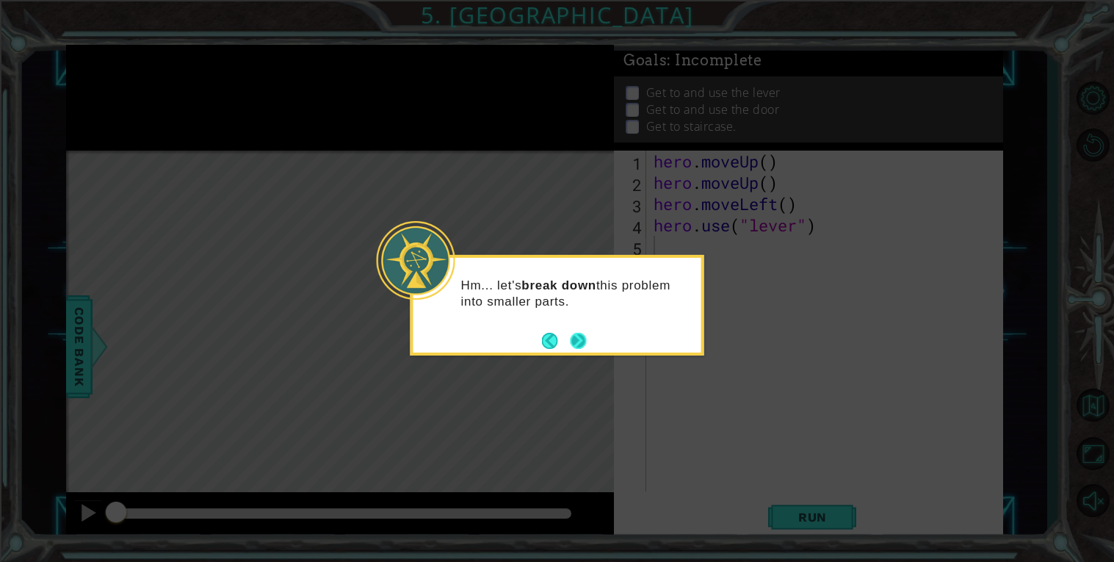
click at [575, 333] on button "Next" at bounding box center [578, 340] width 20 height 20
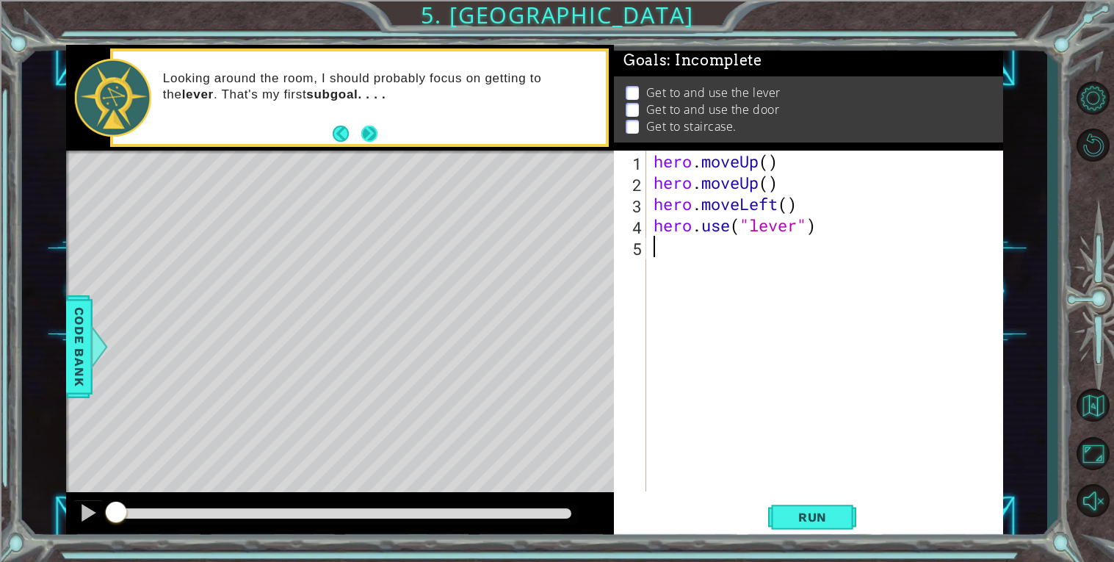
click at [369, 134] on button "Next" at bounding box center [369, 133] width 27 height 27
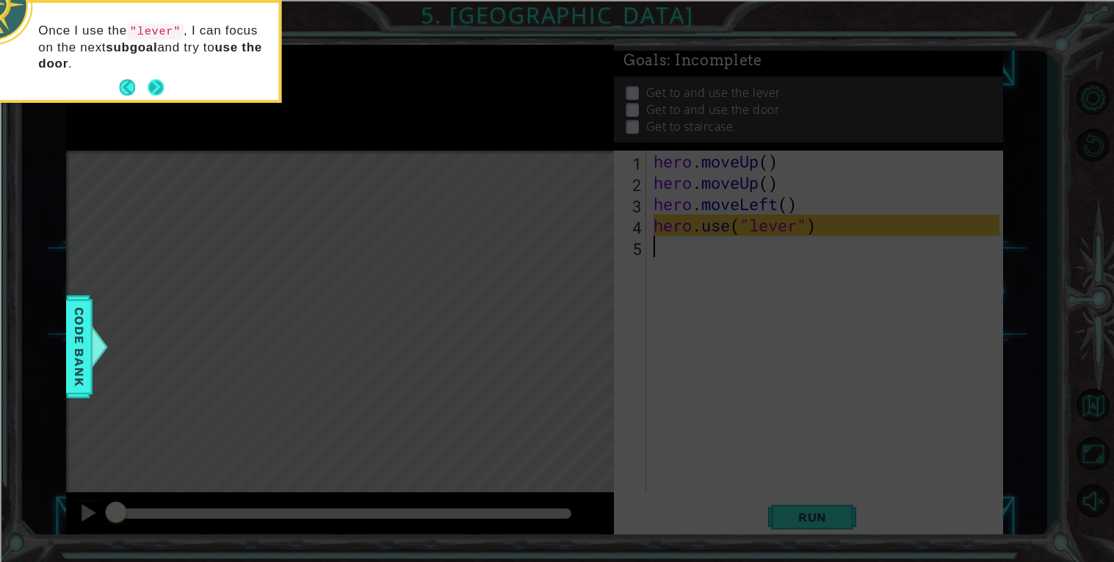
click at [162, 83] on button "Next" at bounding box center [156, 88] width 20 height 20
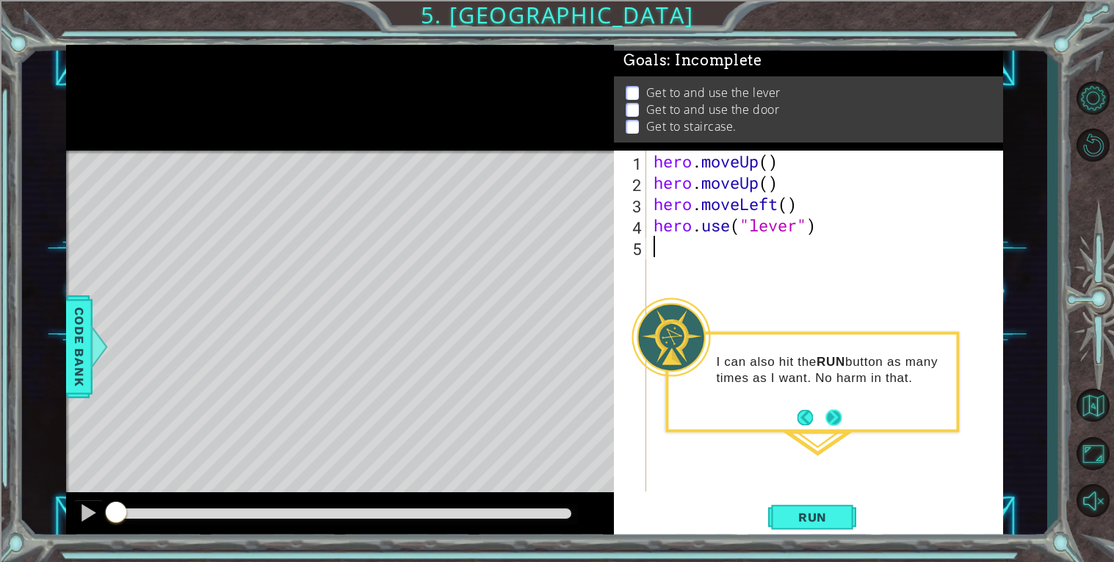
click at [836, 418] on button "Next" at bounding box center [833, 417] width 25 height 25
